Goal: Transaction & Acquisition: Purchase product/service

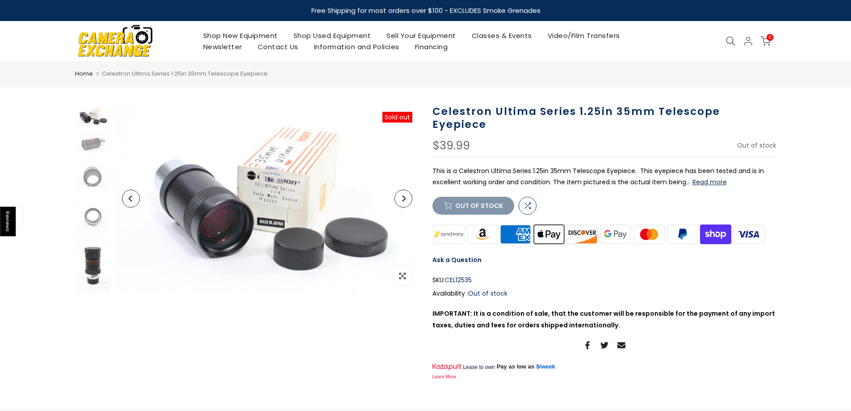
click at [87, 260] on img at bounding box center [93, 265] width 36 height 55
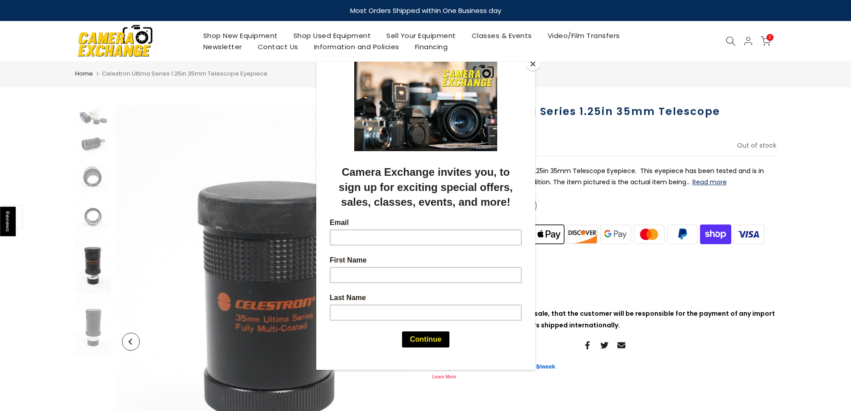
click at [195, 111] on div at bounding box center [425, 205] width 851 height 411
click at [531, 62] on button "Close" at bounding box center [532, 63] width 13 height 13
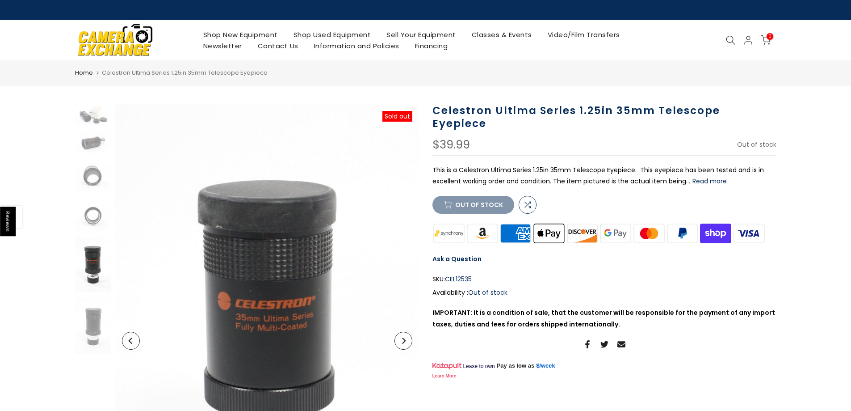
click at [344, 38] on link "Shop Used Equipment" at bounding box center [331, 34] width 93 height 11
